Goal: Information Seeking & Learning: Learn about a topic

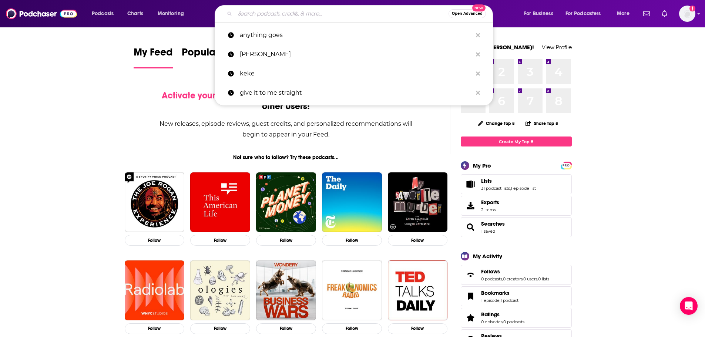
click at [264, 13] on input "Search podcasts, credits, & more..." at bounding box center [341, 14] width 213 height 12
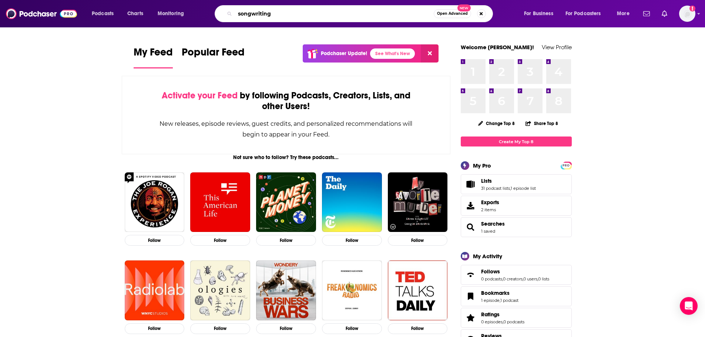
type input "songwriting"
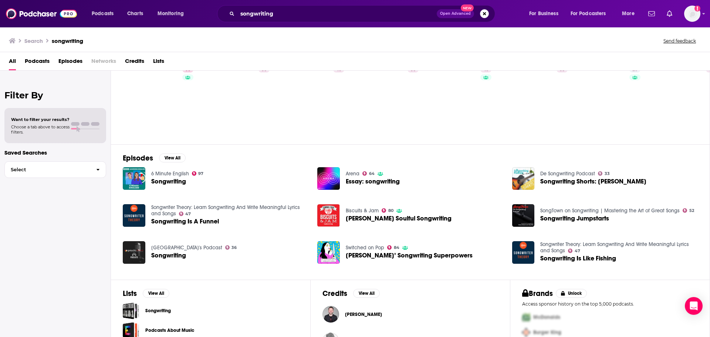
scroll to position [81, 0]
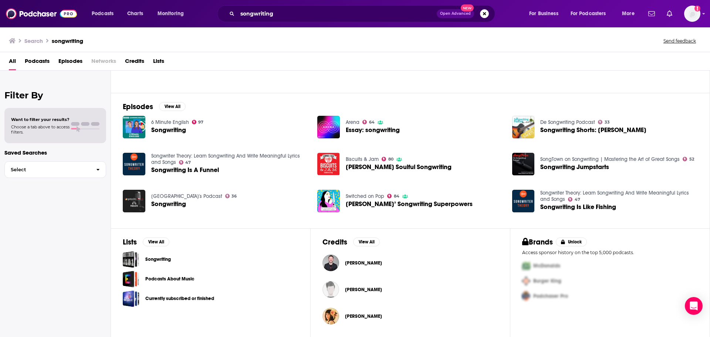
click at [164, 277] on link "Podcasts About Music" at bounding box center [169, 279] width 49 height 8
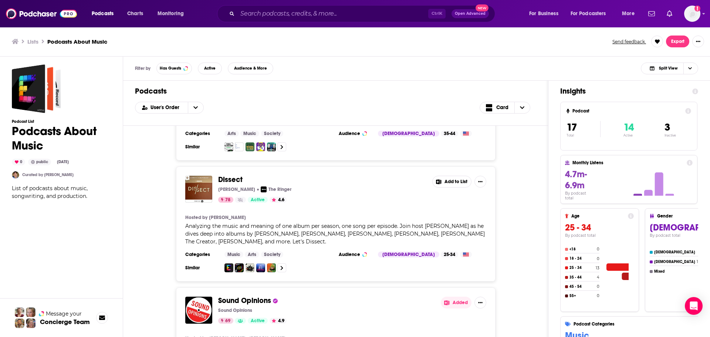
scroll to position [1368, 0]
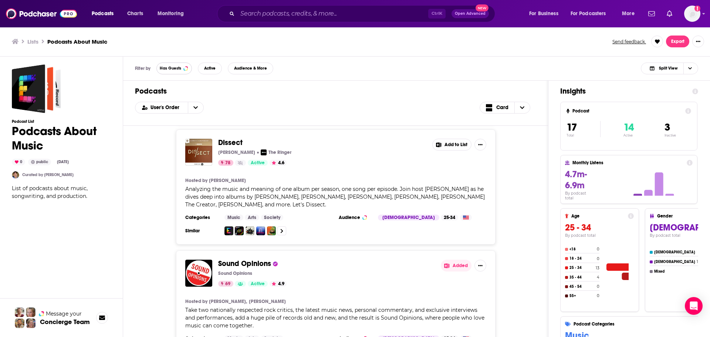
click at [169, 71] on button "Has Guests" at bounding box center [174, 69] width 36 height 12
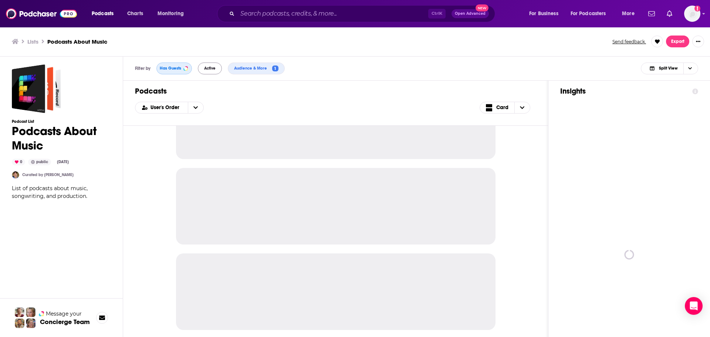
scroll to position [650, 0]
click at [219, 67] on button "Active" at bounding box center [210, 69] width 24 height 12
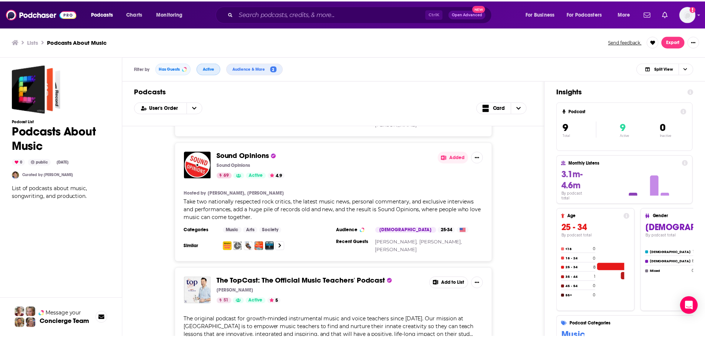
scroll to position [907, 0]
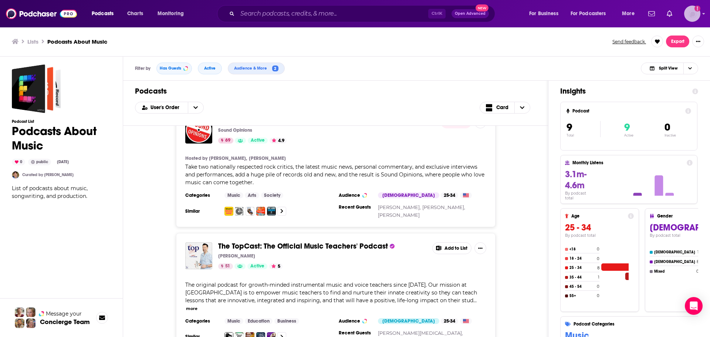
click at [699, 15] on img "Logged in as abirchfield" at bounding box center [692, 14] width 16 height 16
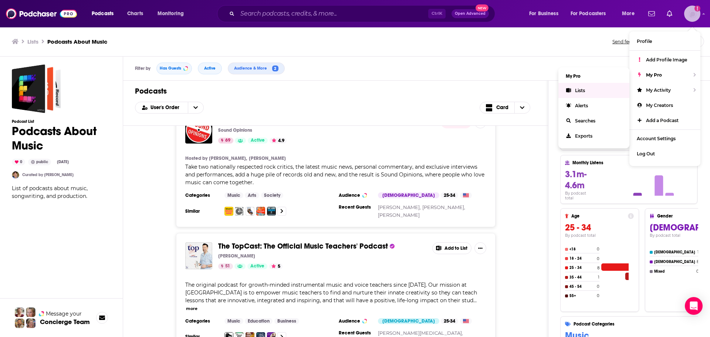
click at [594, 87] on link "Lists" at bounding box center [593, 90] width 71 height 15
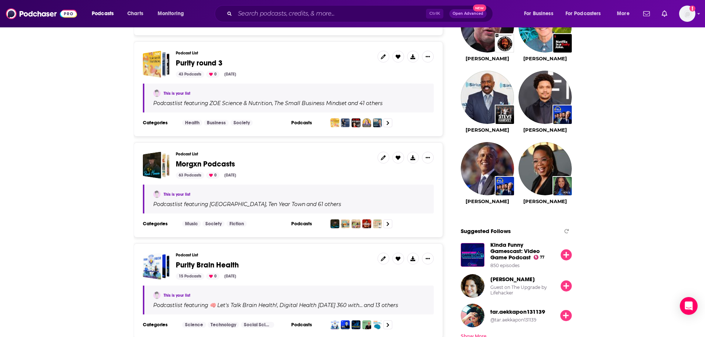
scroll to position [703, 0]
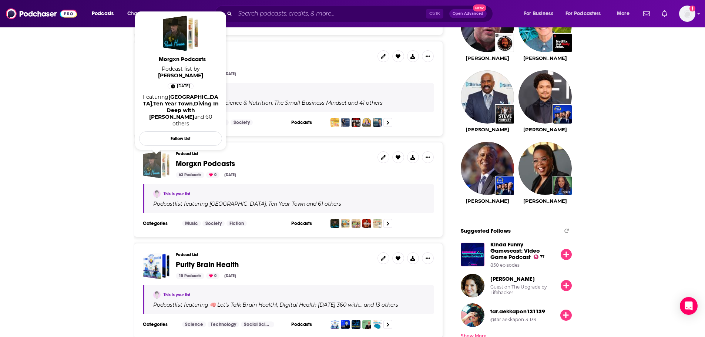
click at [156, 169] on div "Morgxn Podcasts" at bounding box center [151, 164] width 18 height 27
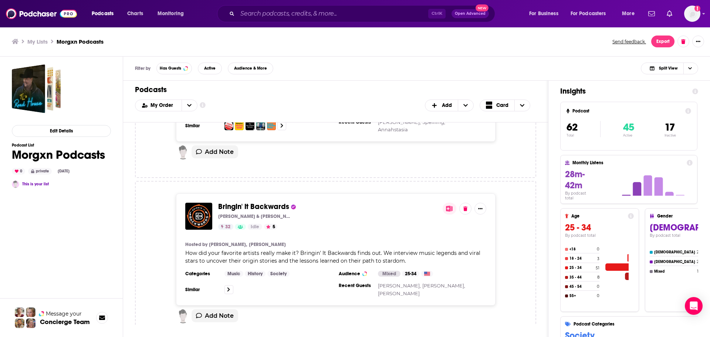
scroll to position [1442, 0]
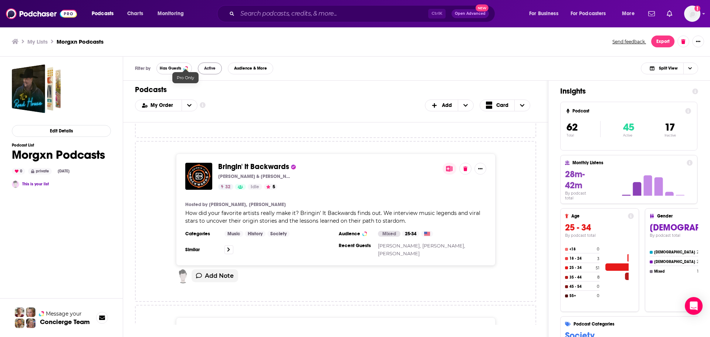
drag, startPoint x: 180, startPoint y: 66, endPoint x: 200, endPoint y: 64, distance: 20.5
click at [180, 66] on span "Has Guests" at bounding box center [170, 68] width 21 height 4
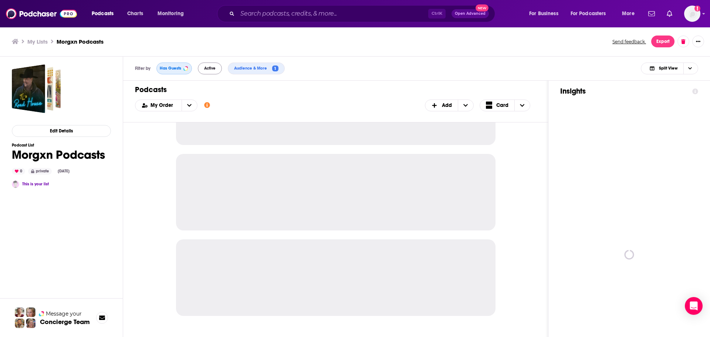
scroll to position [661, 0]
click at [211, 71] on button "Active" at bounding box center [210, 69] width 24 height 12
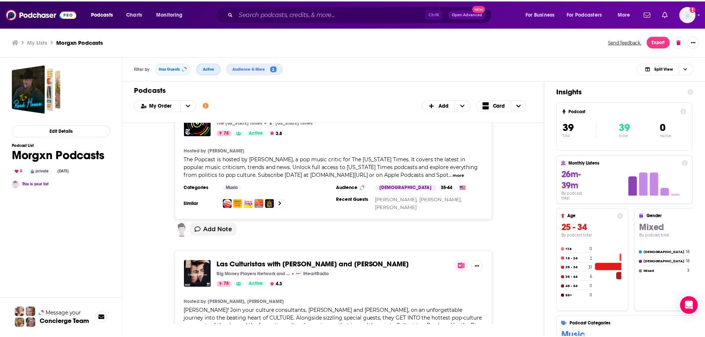
scroll to position [1438, 0]
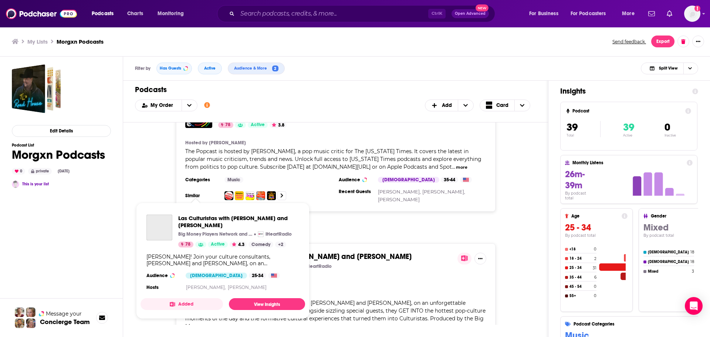
click at [196, 253] on img "Las Culturistas with Matt Rogers and Bowen Yang" at bounding box center [198, 266] width 27 height 27
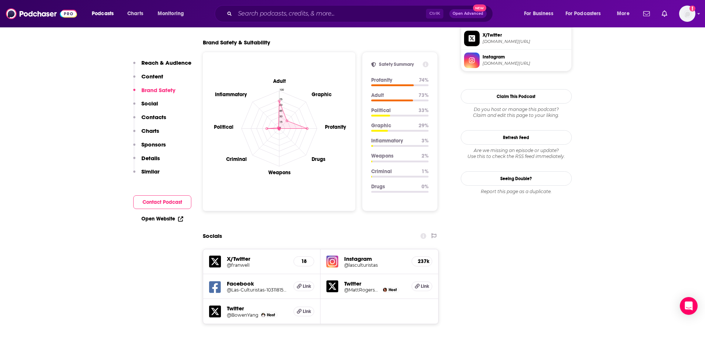
scroll to position [851, 0]
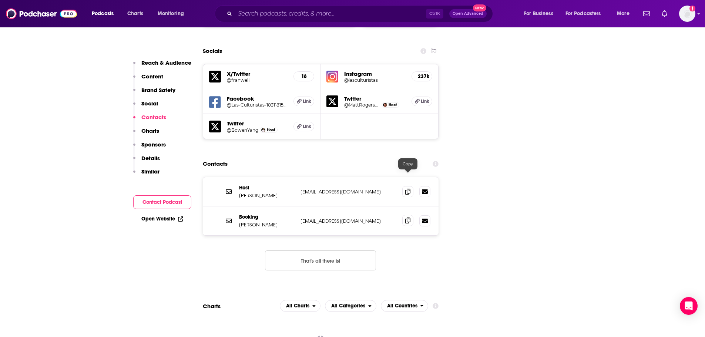
click at [409, 217] on icon at bounding box center [407, 220] width 5 height 6
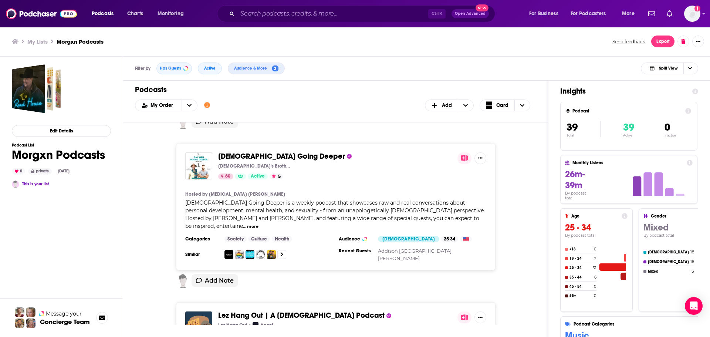
scroll to position [3524, 0]
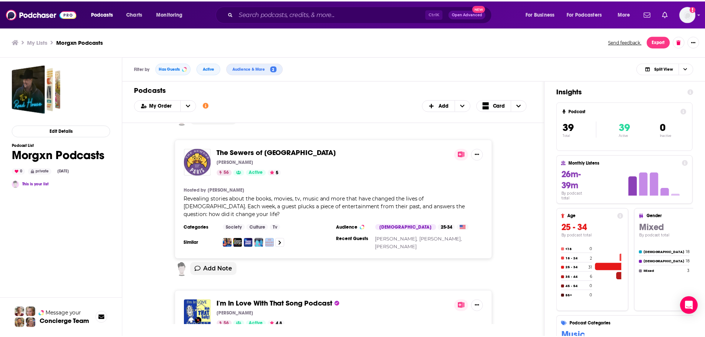
scroll to position [4138, 0]
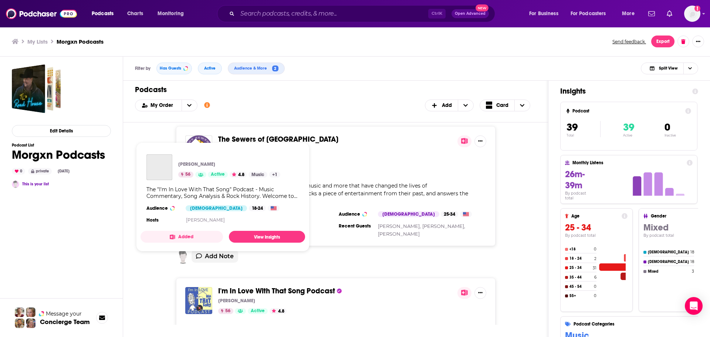
click at [200, 287] on img "I'm In Love With That Song Podcast" at bounding box center [198, 300] width 27 height 27
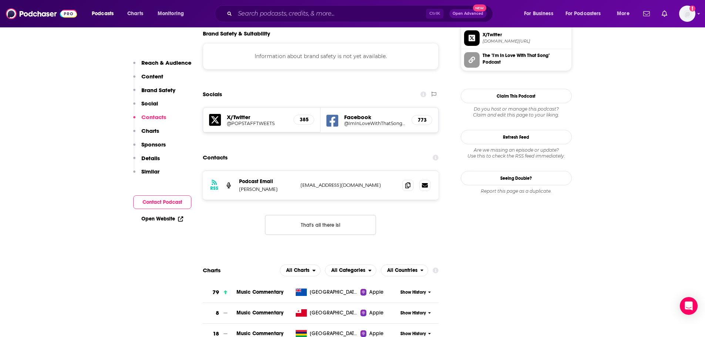
scroll to position [666, 0]
click at [411, 180] on span at bounding box center [407, 185] width 11 height 11
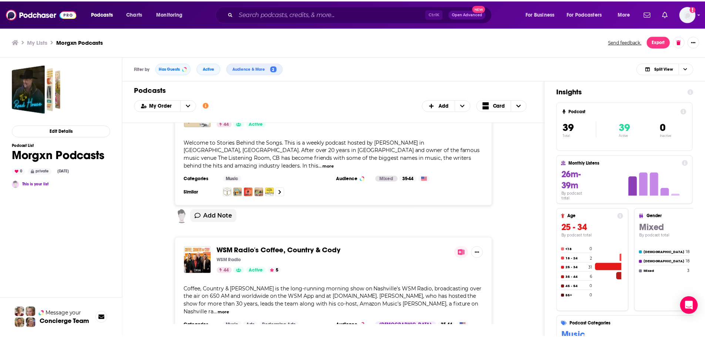
scroll to position [5493, 0]
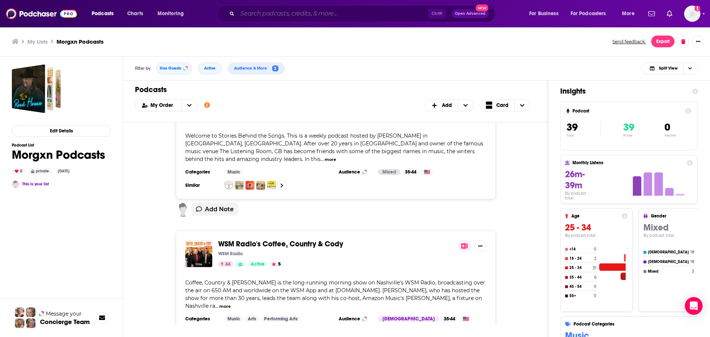
click at [250, 12] on input "Search podcasts, credits, & more..." at bounding box center [332, 14] width 191 height 12
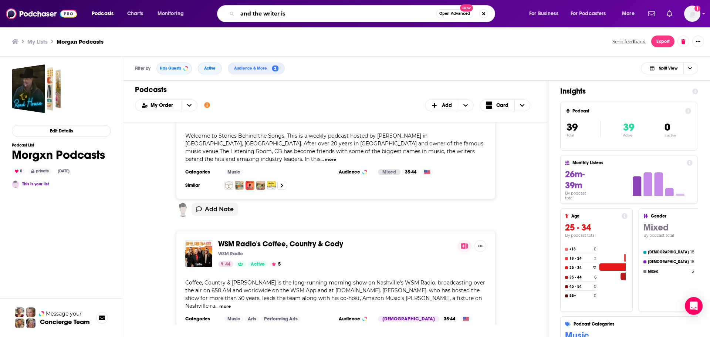
type input "and the writer is"
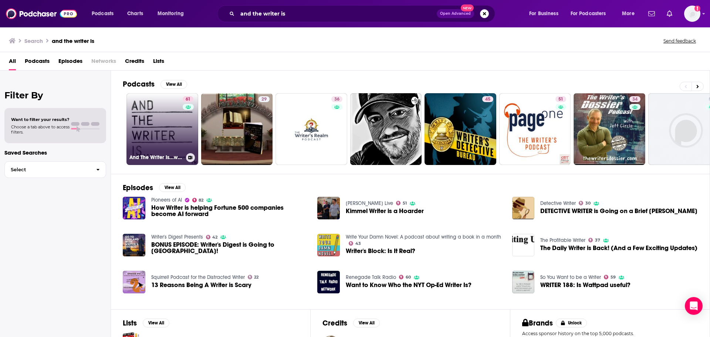
click at [162, 122] on link "61 And The Writer Is...with [PERSON_NAME]" at bounding box center [162, 129] width 72 height 72
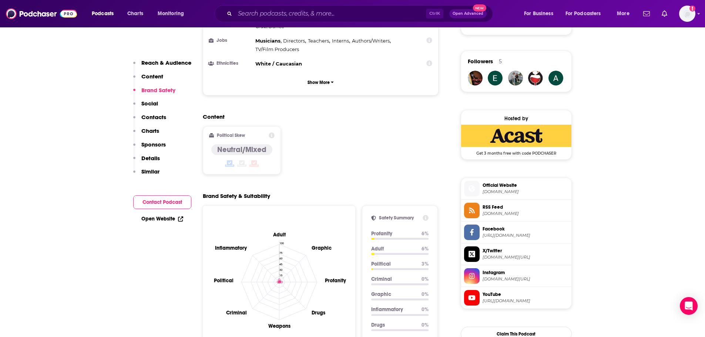
scroll to position [777, 0]
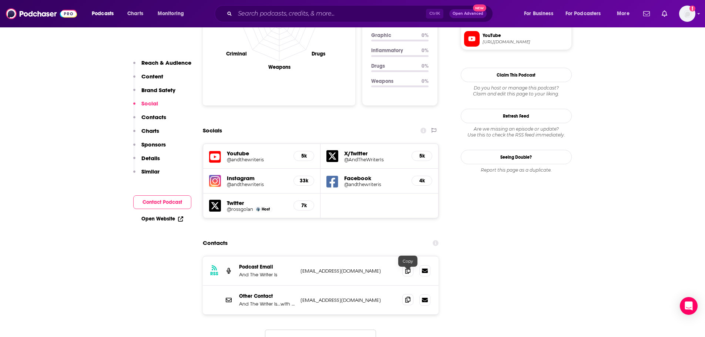
click at [407, 297] on icon at bounding box center [407, 300] width 5 height 6
click at [269, 15] on input "Search podcasts, credits, & more..." at bounding box center [330, 14] width 191 height 12
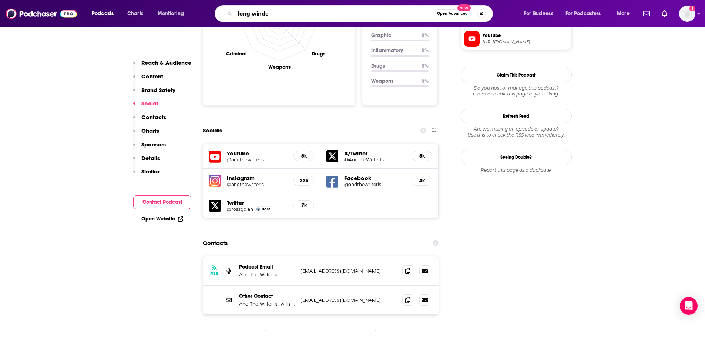
type input "long winded"
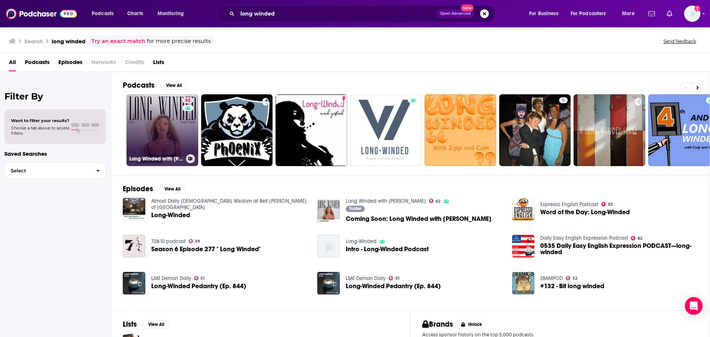
click at [162, 117] on link "62 Long Winded with [PERSON_NAME]" at bounding box center [162, 130] width 72 height 72
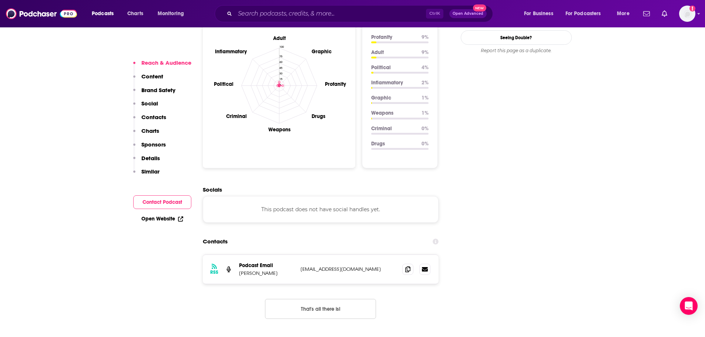
scroll to position [703, 0]
